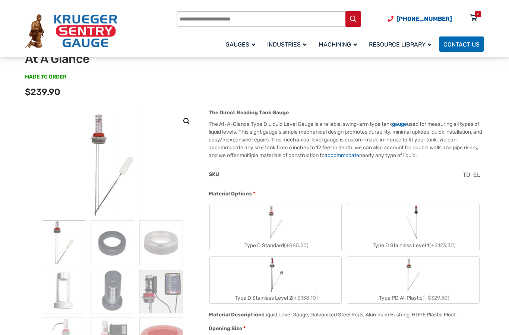
click at [476, 186] on div "SKU TD-EL" at bounding box center [344, 179] width 275 height 19
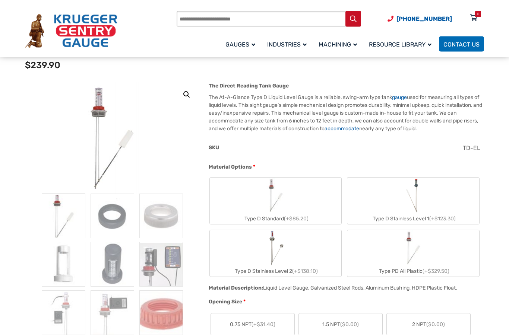
scroll to position [75, 0]
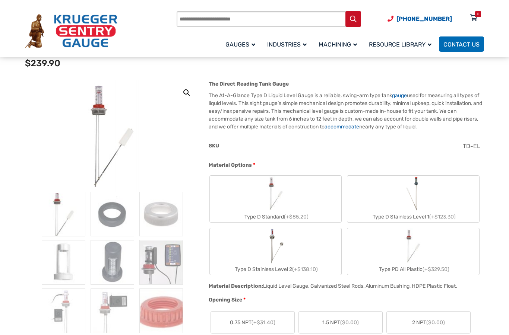
click at [298, 201] on label "Type D Standard (+$85.20)" at bounding box center [276, 199] width 132 height 47
click at [284, 199] on img "Type D Standard" at bounding box center [276, 194] width 36 height 36
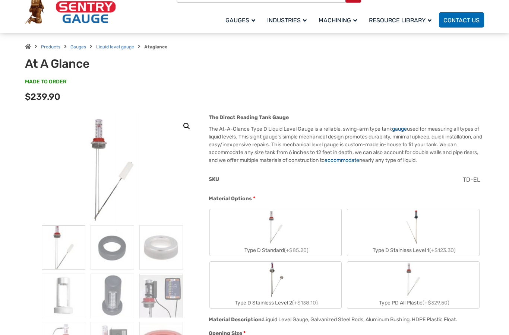
scroll to position [0, 0]
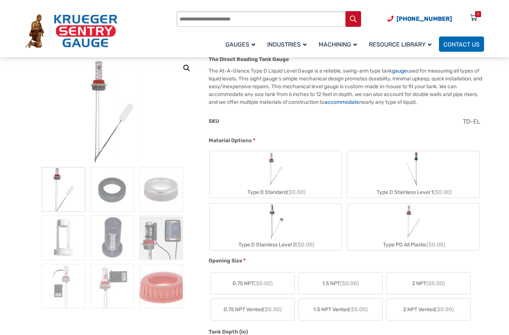
scroll to position [101, 0]
click at [309, 173] on label "Type D Standard ($0.00)" at bounding box center [276, 173] width 132 height 47
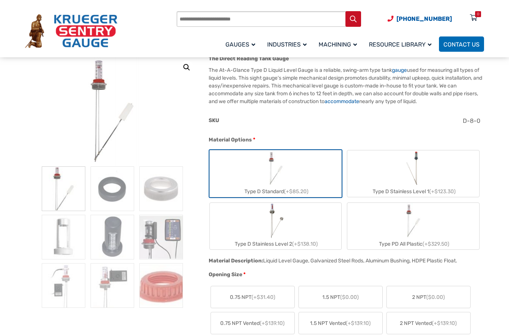
click at [451, 178] on label "Type D Stainless Level 1 (+$123.30)" at bounding box center [413, 173] width 132 height 47
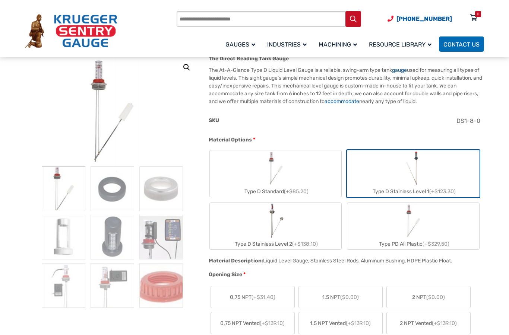
click at [313, 220] on label "Type D Stainless Level 2 (+$138.10)" at bounding box center [276, 226] width 132 height 47
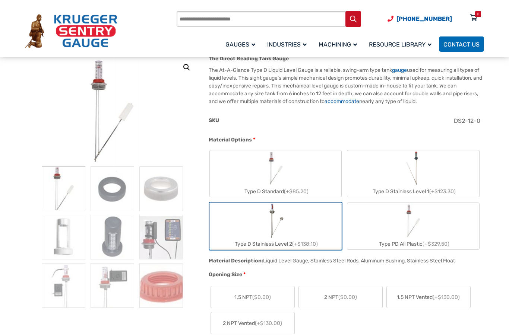
click at [313, 170] on label "Type D Standard (+$85.20)" at bounding box center [276, 173] width 132 height 47
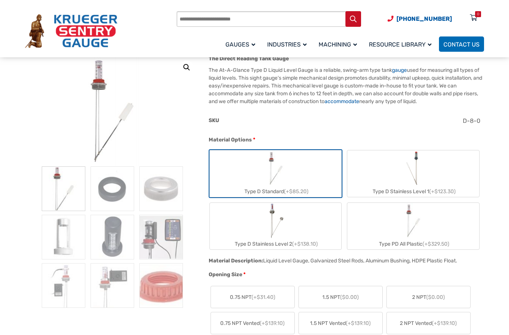
click at [270, 296] on span "(+$31.40)" at bounding box center [263, 297] width 24 height 6
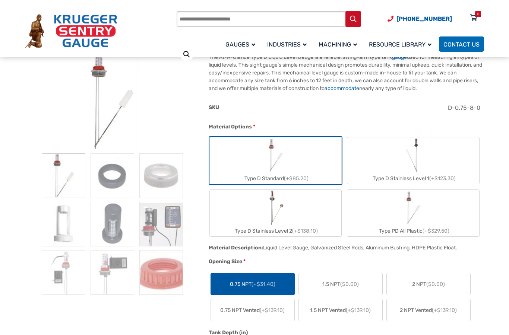
scroll to position [113, 0]
click at [313, 200] on label "Type D Stainless Level 2 (+$138.10)" at bounding box center [276, 213] width 132 height 47
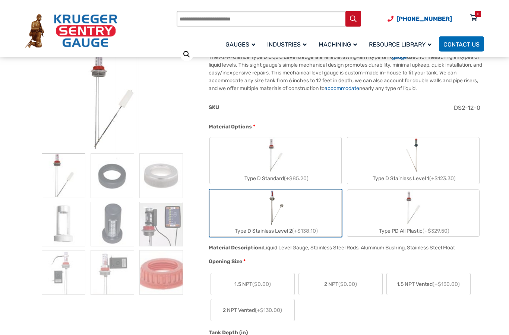
scroll to position [114, 0]
click at [280, 161] on img "Type D Standard" at bounding box center [276, 155] width 36 height 36
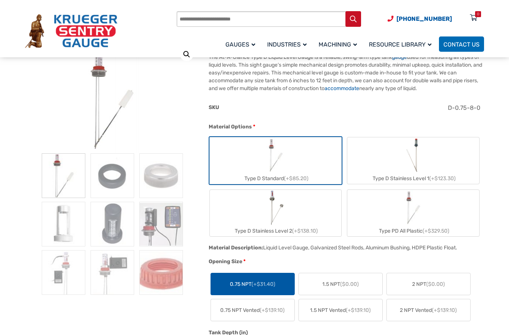
click at [304, 202] on label "Type D Stainless Level 2 (+$138.10)" at bounding box center [276, 213] width 132 height 47
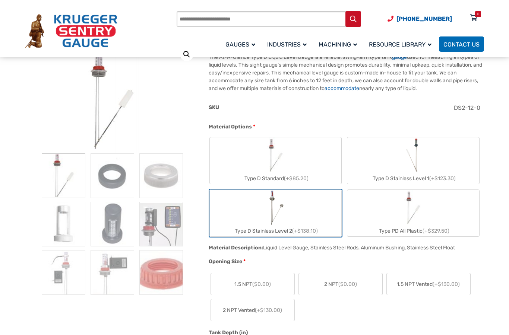
click at [350, 210] on label "Type PD All Plastic (+$329.50)" at bounding box center [413, 213] width 132 height 47
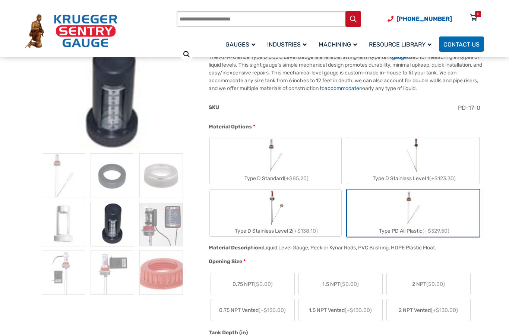
click at [323, 205] on label "Type D Stainless Level 2 (+$138.10)" at bounding box center [276, 213] width 132 height 47
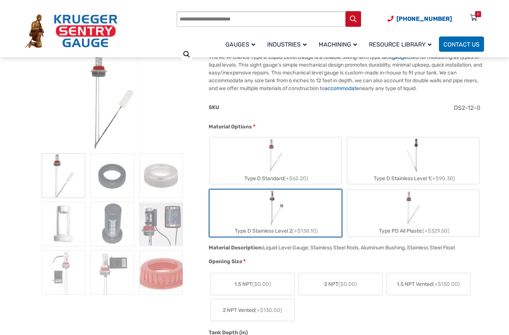
click at [401, 160] on label "Type D Stainless Level 1 (+$90.30)" at bounding box center [413, 160] width 132 height 47
type input "*"
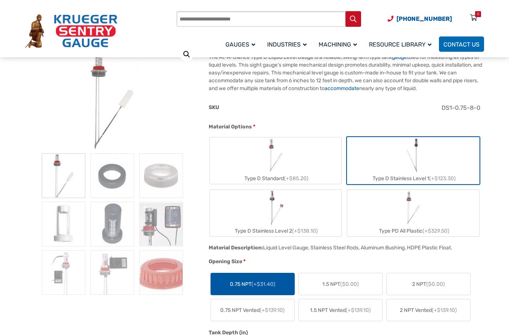
click at [303, 164] on label "Type D Standard (+$85.20)" at bounding box center [276, 160] width 132 height 47
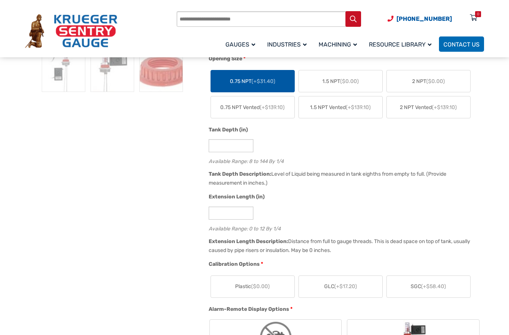
scroll to position [318, 0]
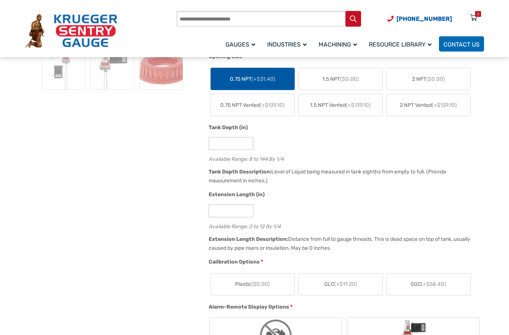
click at [430, 276] on label "SGC (+$58.40)" at bounding box center [427, 285] width 83 height 22
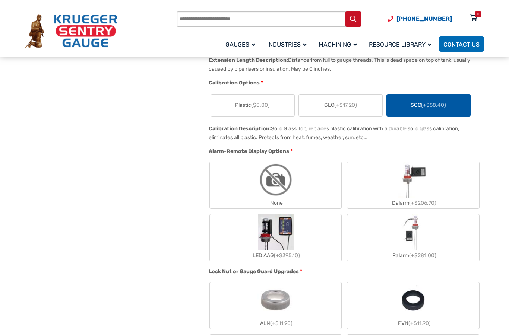
scroll to position [498, 0]
click at [293, 187] on img "None" at bounding box center [276, 180] width 36 height 36
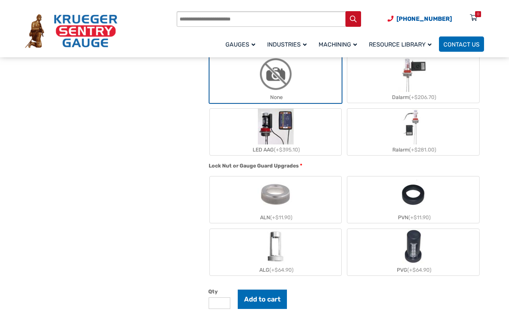
scroll to position [604, 0]
click at [313, 256] on label "ALG (+$64.90)" at bounding box center [276, 252] width 132 height 47
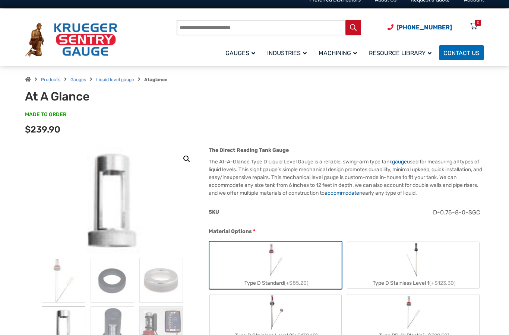
scroll to position [0, 0]
